Goal: Task Accomplishment & Management: Manage account settings

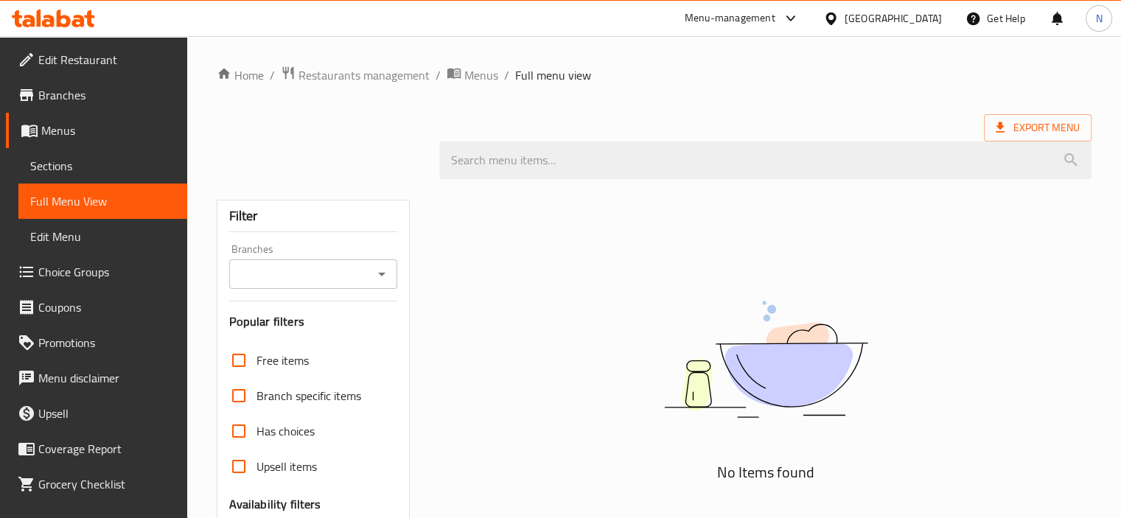
click at [894, 19] on div "[GEOGRAPHIC_DATA]" at bounding box center [892, 18] width 97 height 16
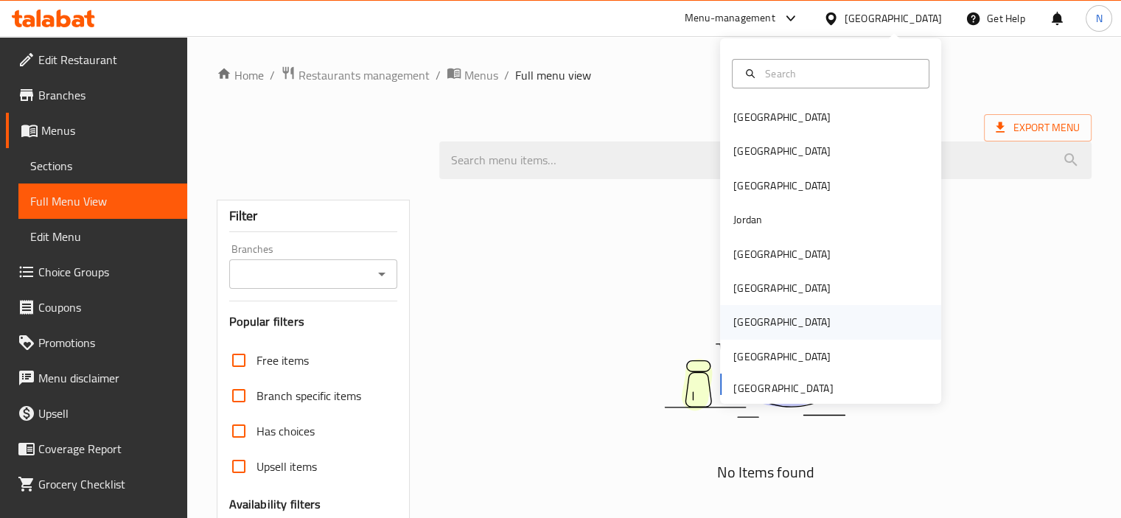
click at [733, 320] on div "[GEOGRAPHIC_DATA]" at bounding box center [781, 322] width 97 height 16
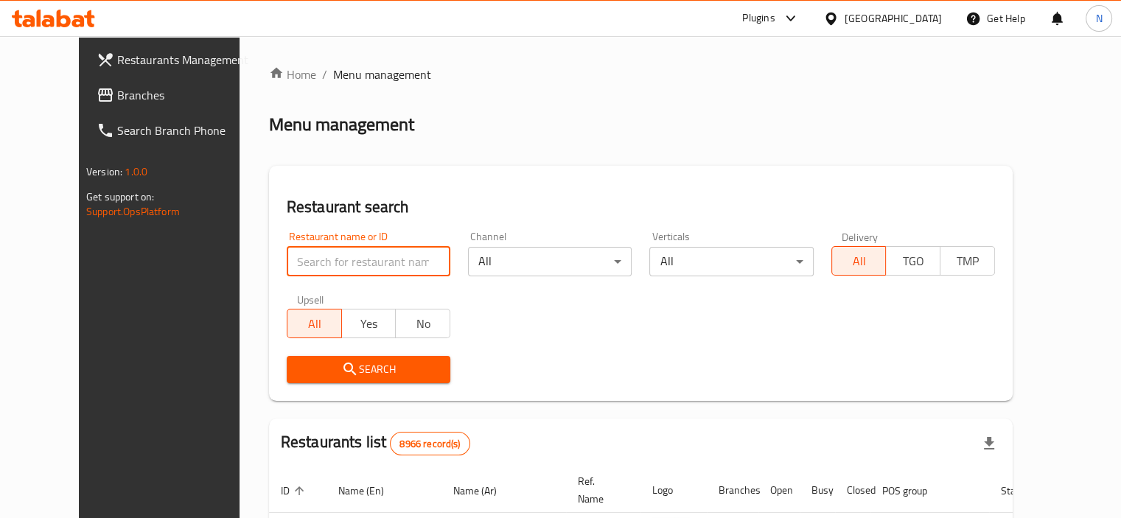
click at [371, 259] on input "search" at bounding box center [369, 261] width 164 height 29
paste input "Jash Grilled Restaurant"
type input "Jash Grilled Restaurant"
click button "Search" at bounding box center [369, 369] width 164 height 27
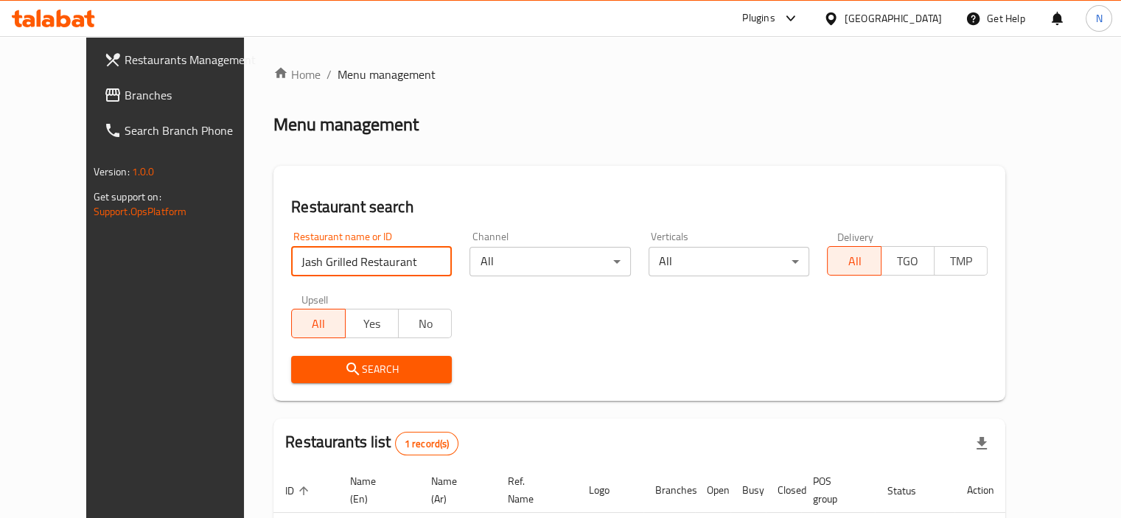
scroll to position [127, 0]
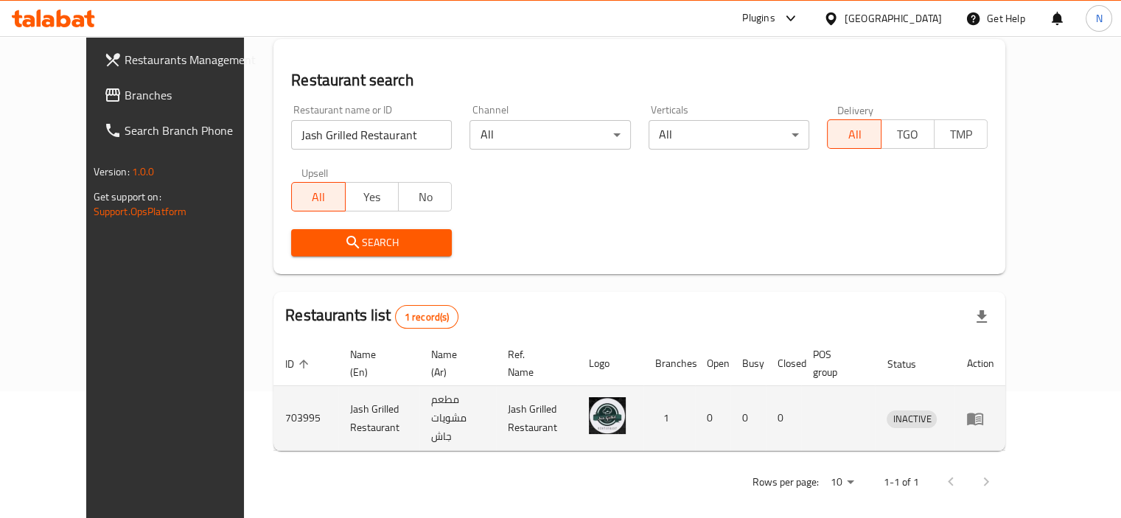
click at [984, 421] on icon "enhanced table" at bounding box center [975, 419] width 18 height 18
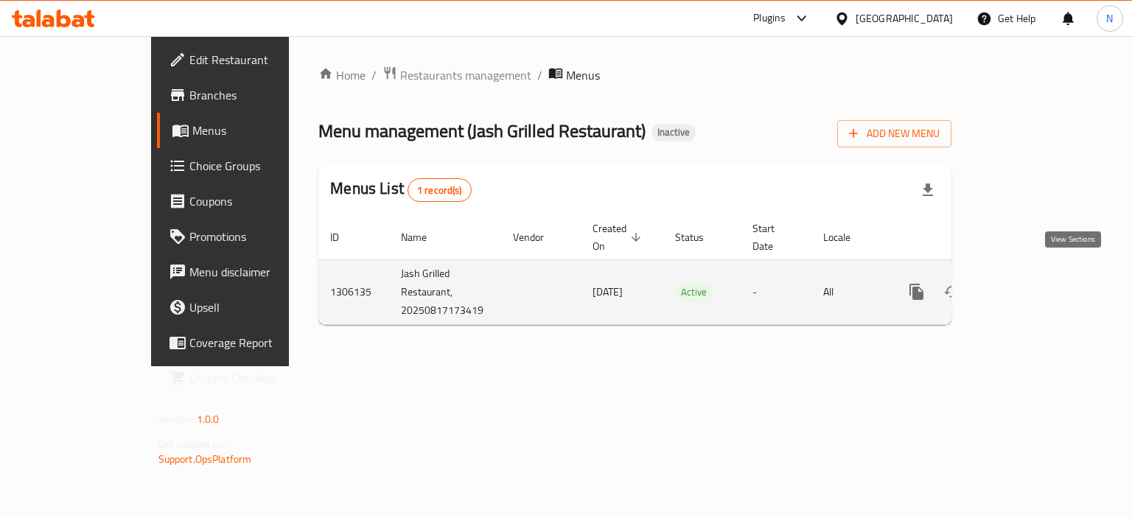
click at [1040, 274] on link "enhanced table" at bounding box center [1022, 291] width 35 height 35
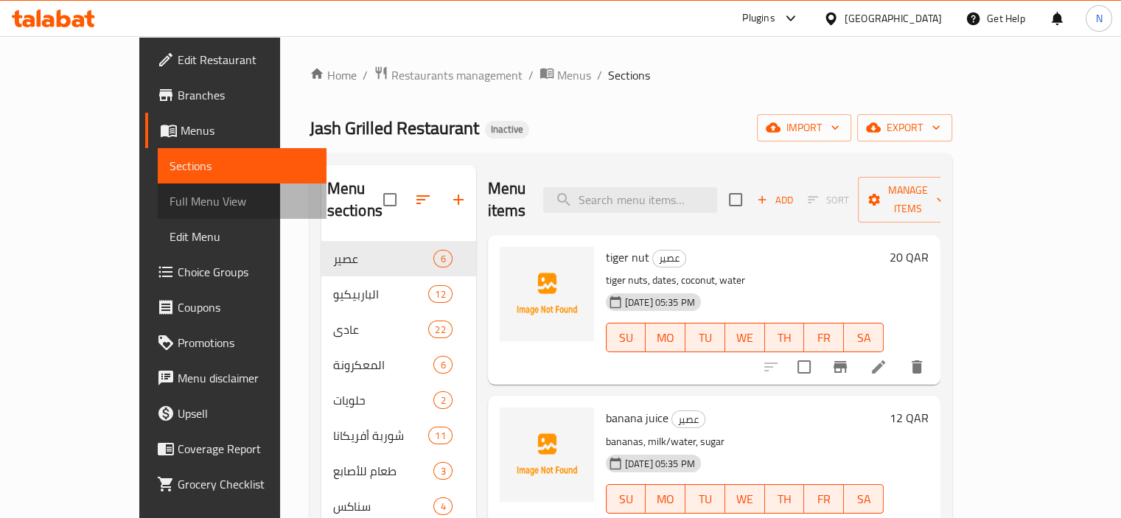
click at [169, 202] on span "Full Menu View" at bounding box center [241, 201] width 145 height 18
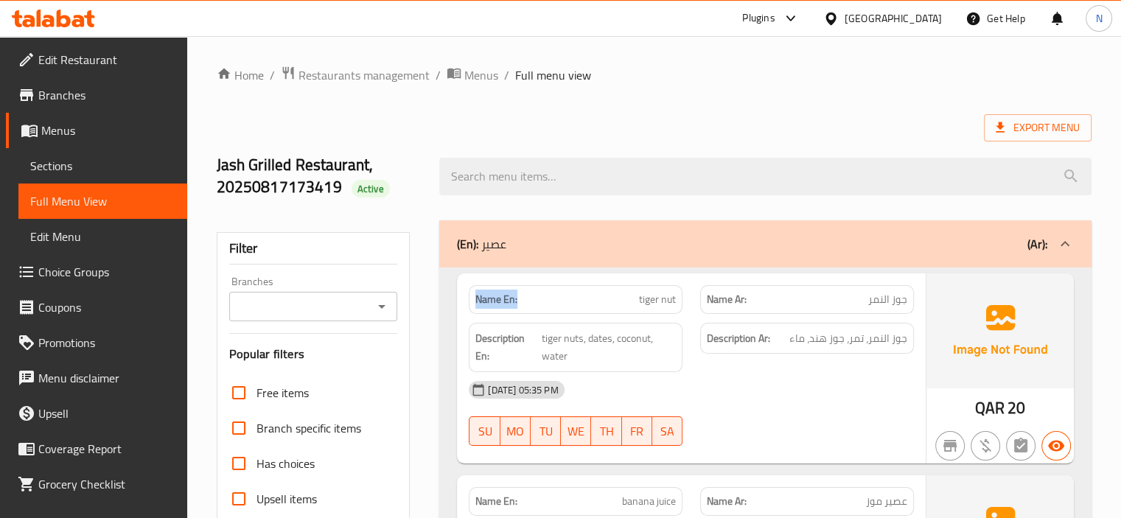
drag, startPoint x: 528, startPoint y: 303, endPoint x: 443, endPoint y: 292, distance: 85.4
copy strong "Name En:"
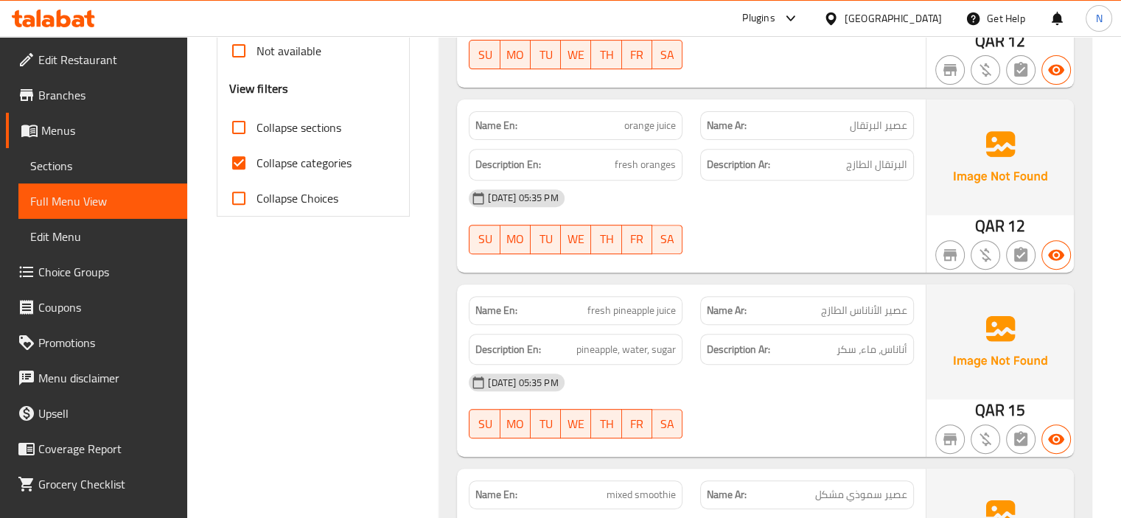
drag, startPoint x: 494, startPoint y: 293, endPoint x: 494, endPoint y: 236, distance: 56.7
click at [494, 236] on div "Name En: orange juice Name Ar: عصير البرتقال Description En: fresh oranges Desc…" at bounding box center [691, 185] width 469 height 172
type button "0"
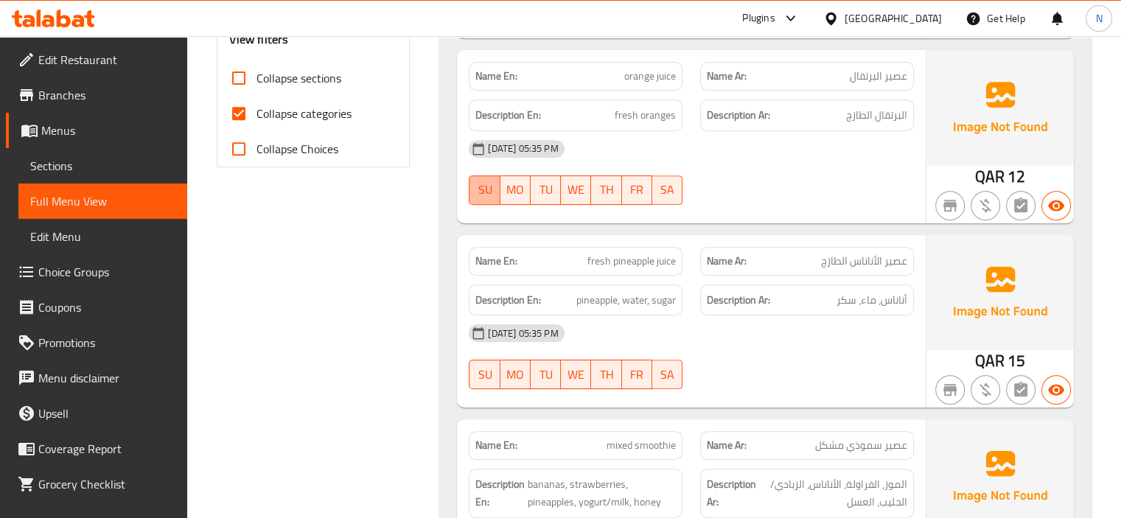
click at [494, 236] on div "Name En: tiger nut Name Ar: جوز النمر Description En: tiger nuts, dates, coconu…" at bounding box center [765, 249] width 652 height 1182
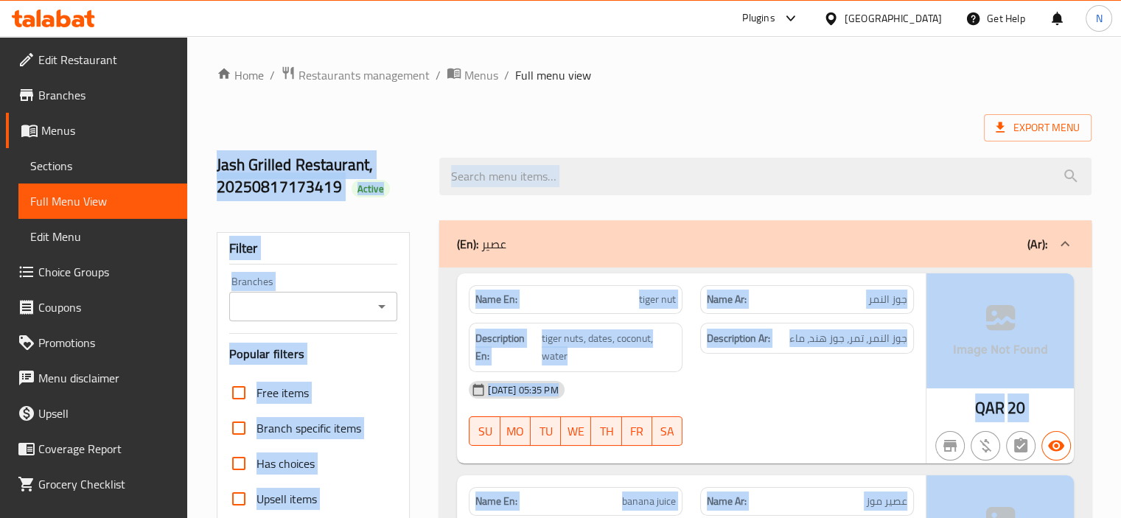
drag, startPoint x: 494, startPoint y: 236, endPoint x: 759, endPoint y: -89, distance: 419.5
click at [759, 0] on html "​ Plugins [GEOGRAPHIC_DATA] Get Help N Edit Restaurant Branches Menus Sections …" at bounding box center [560, 259] width 1121 height 518
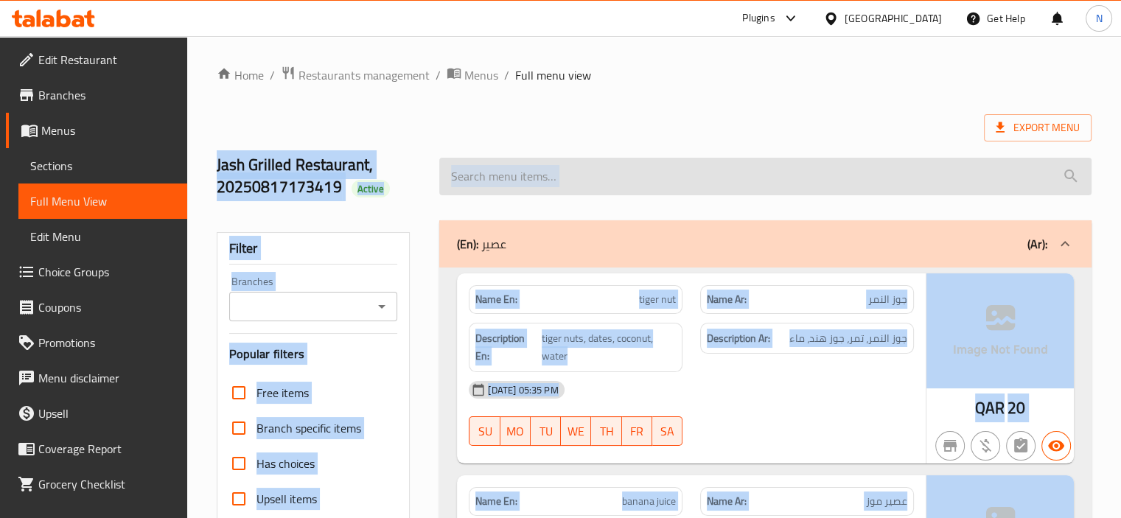
click at [659, 190] on input "search" at bounding box center [765, 177] width 652 height 38
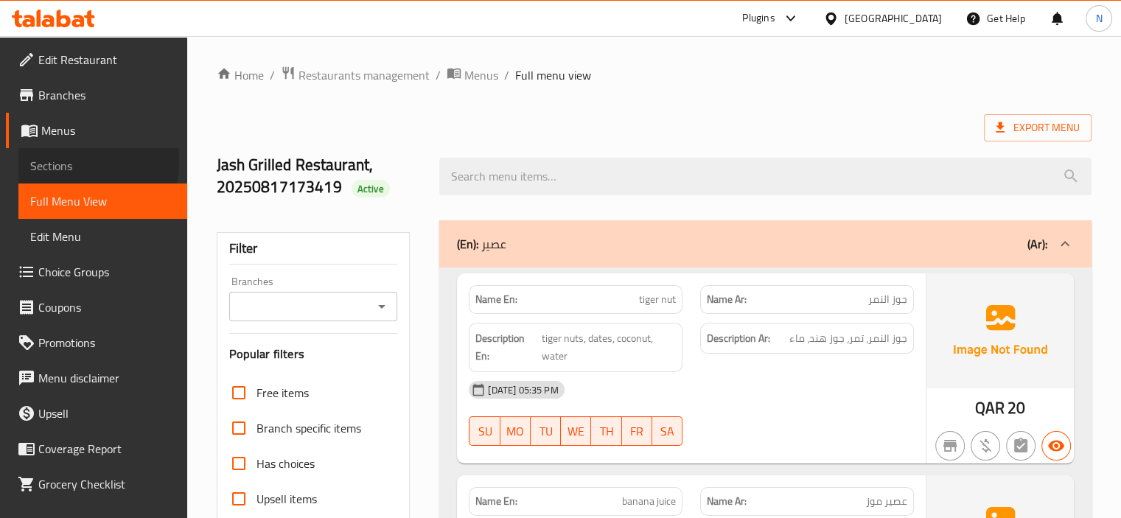
click at [46, 161] on span "Sections" at bounding box center [102, 166] width 145 height 18
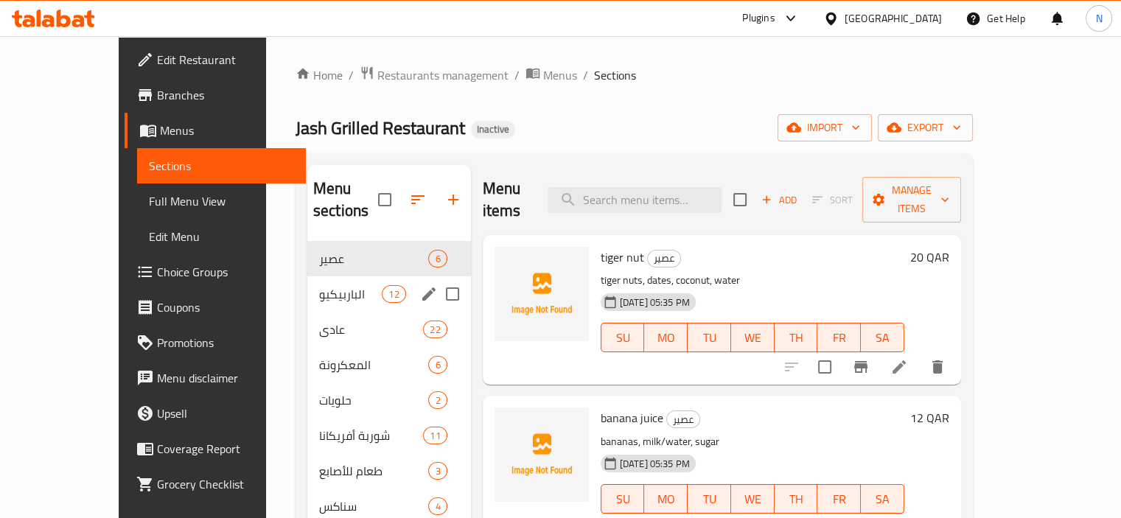
drag, startPoint x: 268, startPoint y: 270, endPoint x: 256, endPoint y: 291, distance: 24.4
click at [319, 285] on span "الباربيكيو" at bounding box center [350, 294] width 63 height 18
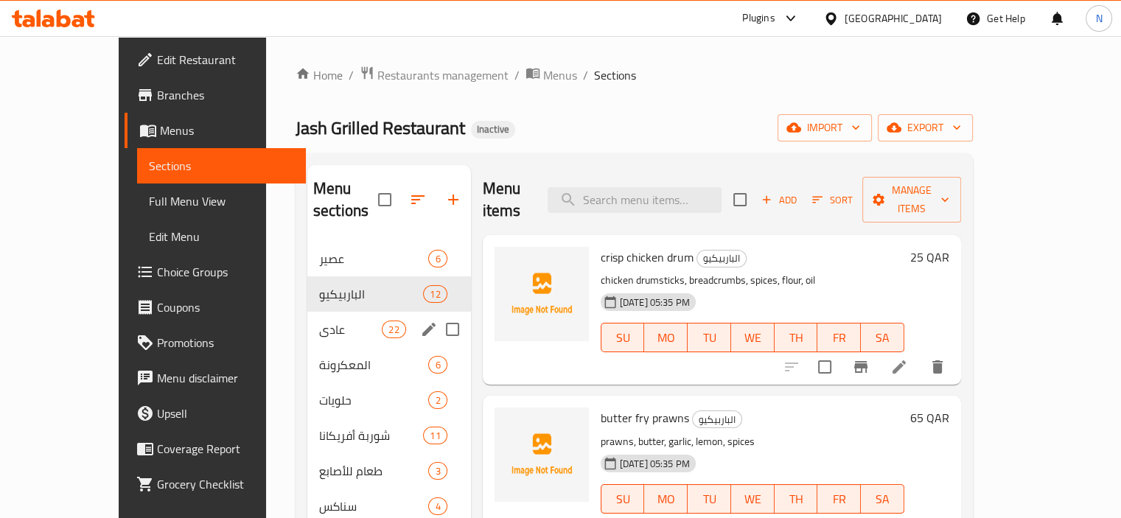
click at [307, 312] on div "عادي 22" at bounding box center [389, 329] width 164 height 35
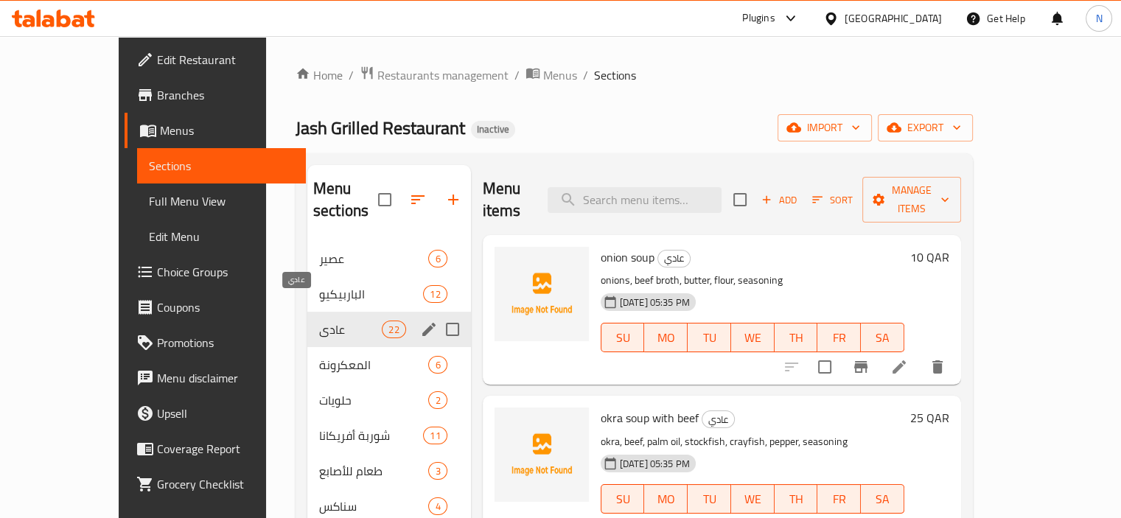
click at [319, 320] on span "عادي" at bounding box center [350, 329] width 63 height 18
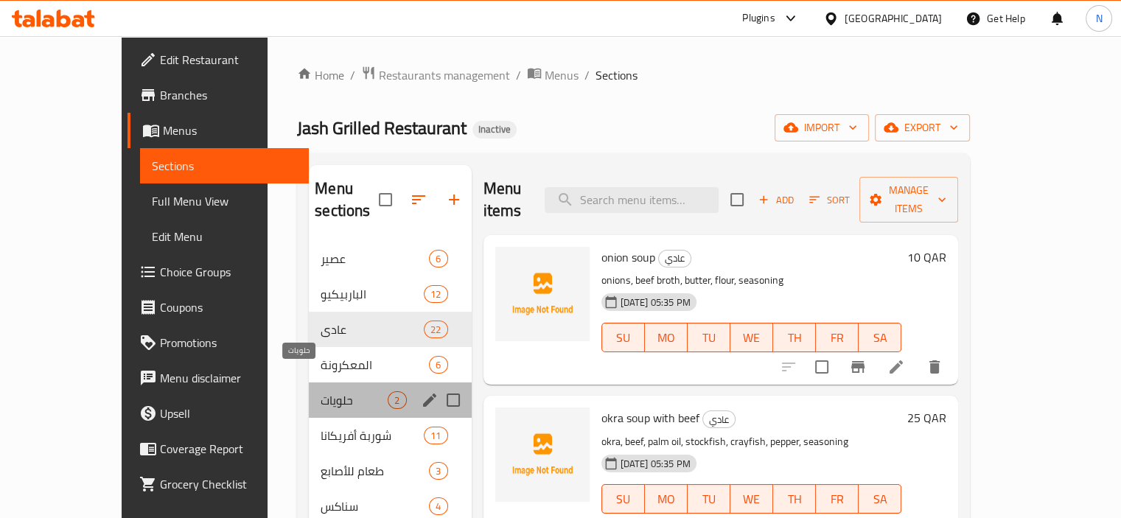
click at [320, 391] on span "حلويات" at bounding box center [353, 400] width 67 height 18
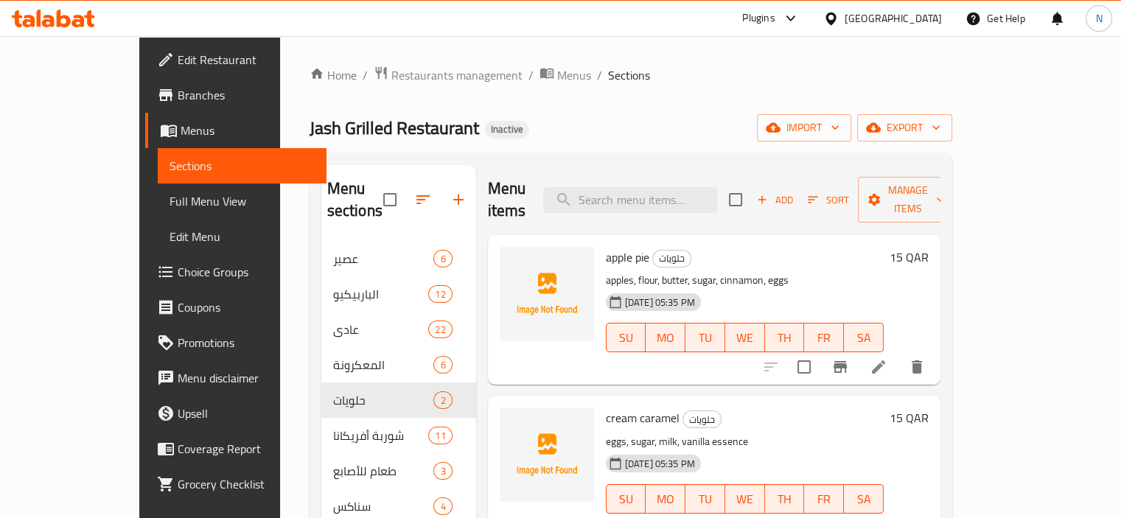
click at [309, 391] on div "Menu sections عصير 6 الباربيكيو 12 عادي 22 المعكرونة 6 حلويات 2 شوربة أفريكانا …" at bounding box center [630, 435] width 642 height 565
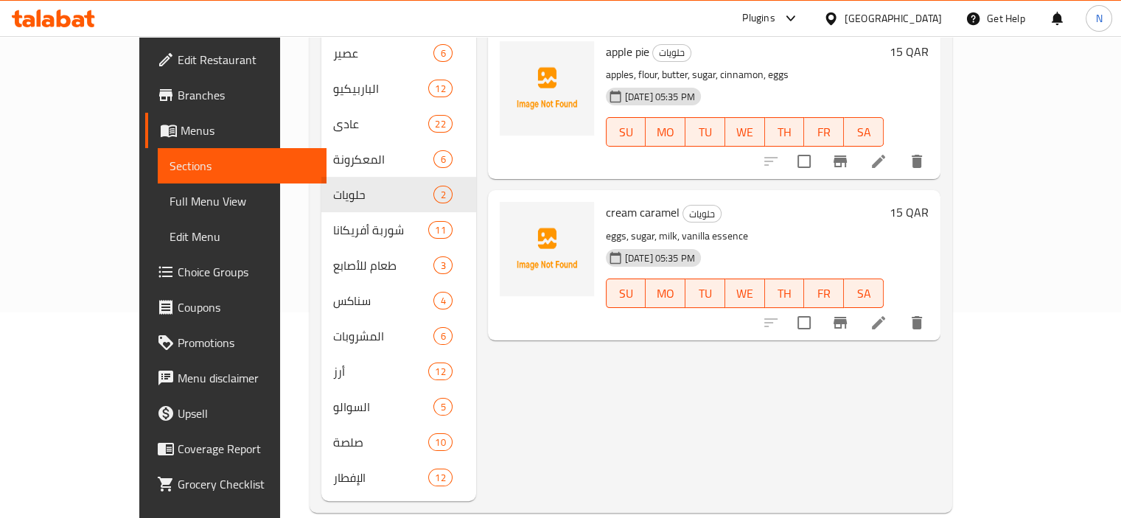
scroll to position [207, 0]
click at [145, 142] on link "Menus" at bounding box center [235, 130] width 181 height 35
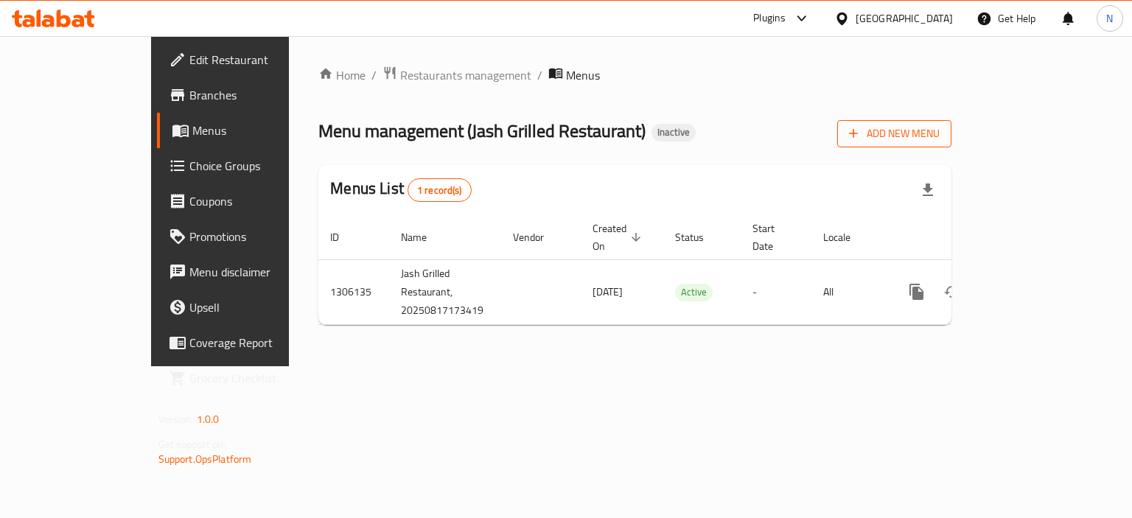
click at [939, 135] on span "Add New Menu" at bounding box center [894, 134] width 91 height 18
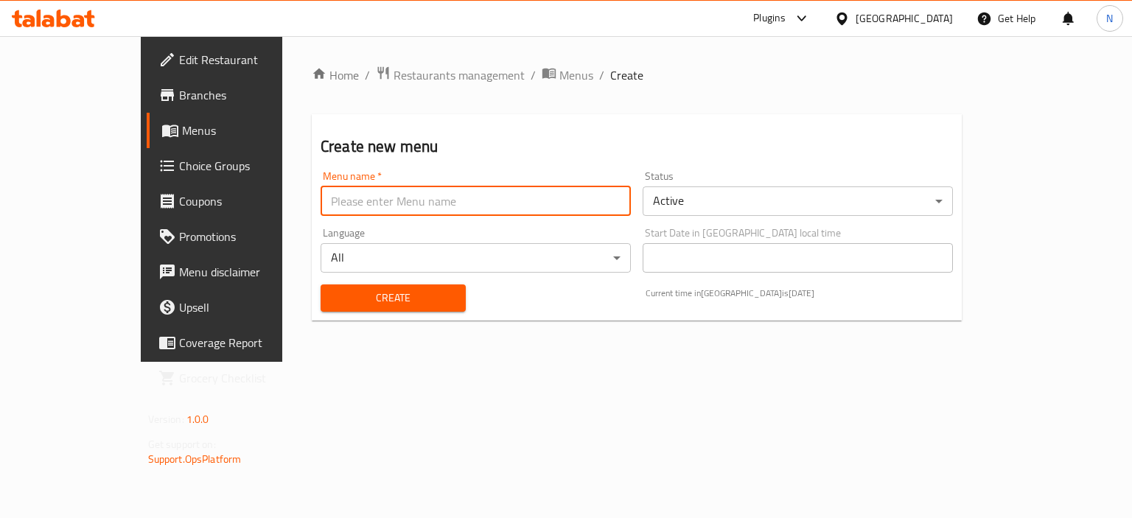
click at [466, 195] on input "text" at bounding box center [475, 200] width 310 height 29
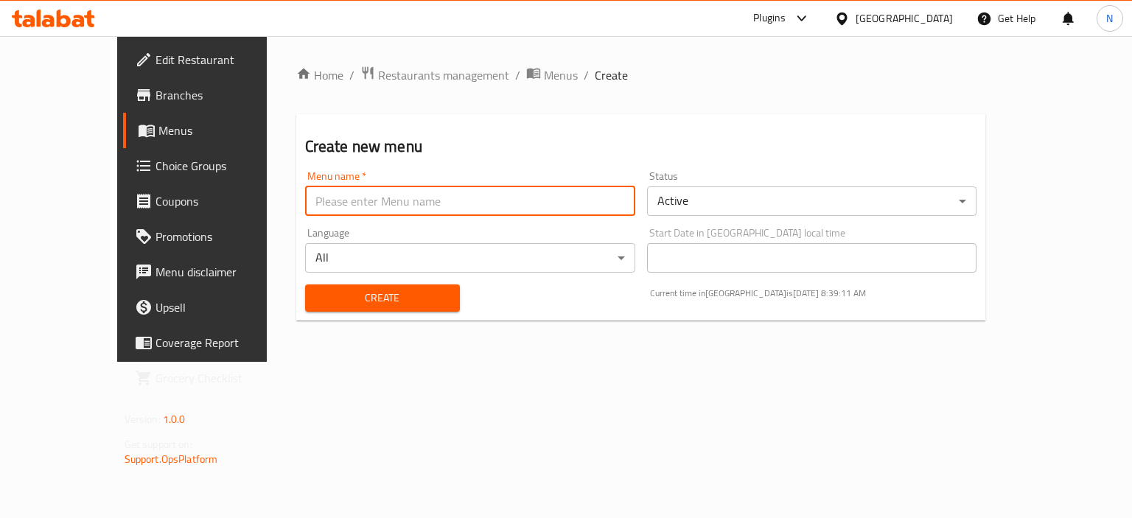
type input "menu"
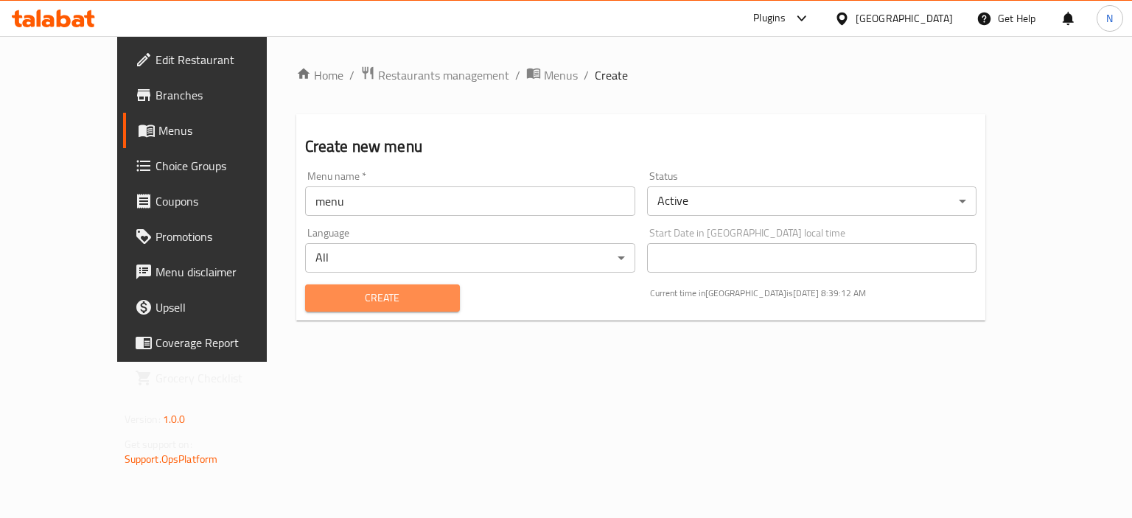
click at [317, 298] on span "Create" at bounding box center [382, 298] width 131 height 18
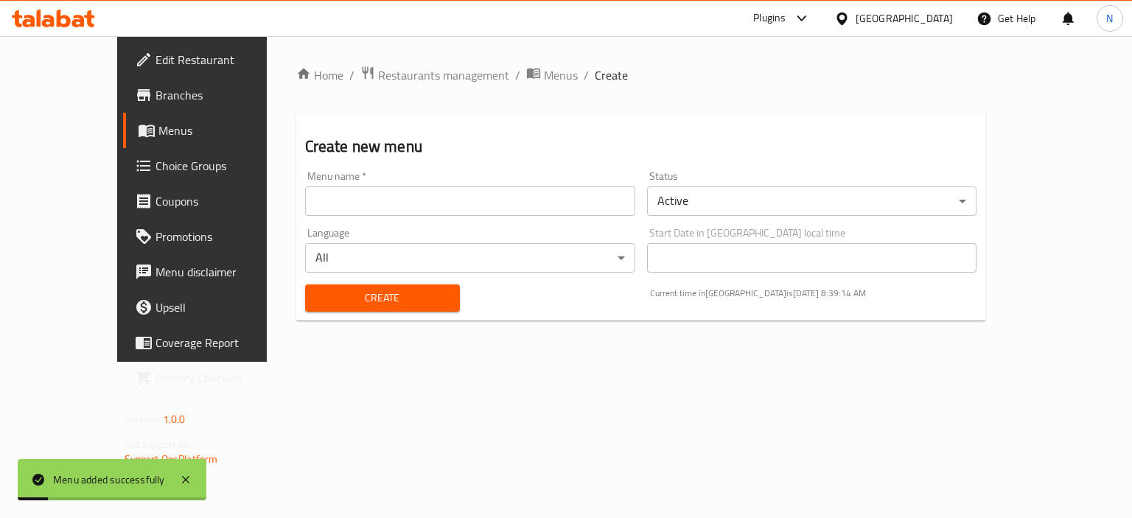
click at [544, 76] on span "Menus" at bounding box center [561, 75] width 34 height 18
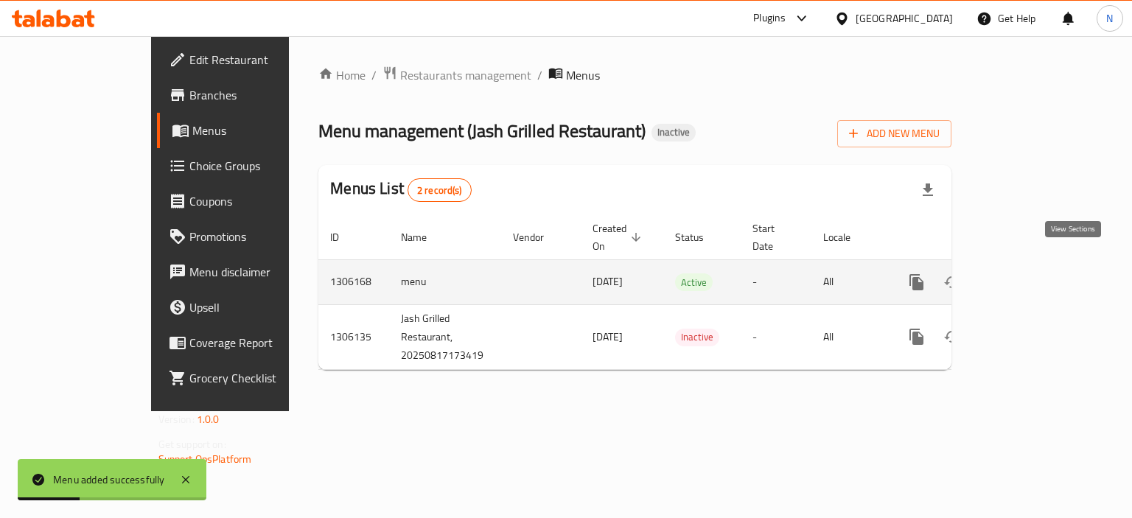
click at [1031, 273] on icon "enhanced table" at bounding box center [1023, 282] width 18 height 18
